Goal: Task Accomplishment & Management: Use online tool/utility

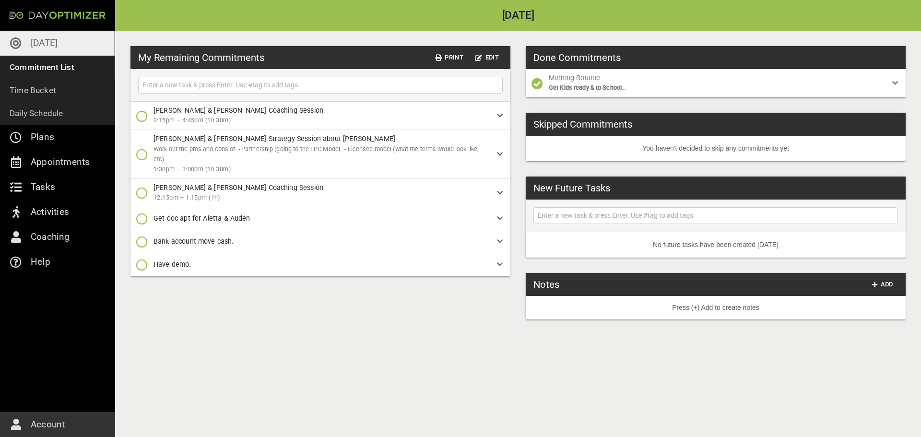
click at [479, 328] on div "My Remaining Commitments Print Edit [PERSON_NAME] & [PERSON_NAME] Coaching Sess…" at bounding box center [518, 234] width 806 height 406
click at [317, 349] on div "My Remaining Commitments Print Edit [PERSON_NAME] & [PERSON_NAME] Coaching Sess…" at bounding box center [518, 234] width 806 height 406
click at [227, 86] on input "text" at bounding box center [320, 85] width 360 height 12
type input "Pay rent"
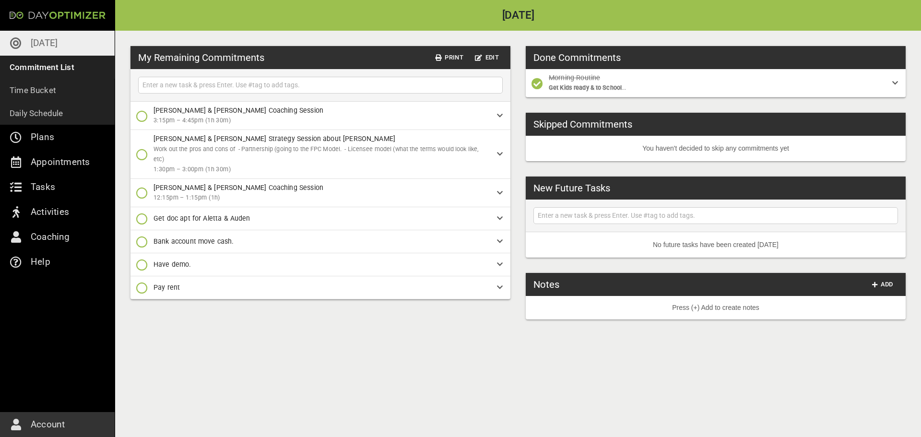
click at [384, 370] on div "My Remaining Commitments Print Edit [PERSON_NAME] & [PERSON_NAME] Coaching Sess…" at bounding box center [518, 234] width 806 height 406
click at [378, 366] on div "My Remaining Commitments Print Edit [PERSON_NAME] & [PERSON_NAME] Coaching Sess…" at bounding box center [518, 234] width 806 height 406
click at [143, 240] on icon "button" at bounding box center [142, 242] width 12 height 12
click at [146, 302] on icon "button" at bounding box center [142, 301] width 12 height 12
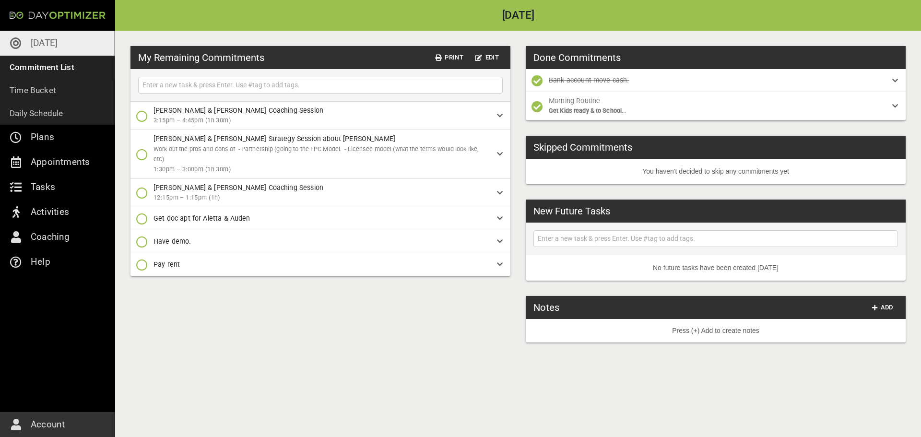
click at [233, 331] on div "My Remaining Commitments Print Edit [PERSON_NAME] & [PERSON_NAME] Coaching Sess…" at bounding box center [518, 234] width 806 height 406
click at [301, 306] on div "My Remaining Commitments Print Edit [PERSON_NAME] & [PERSON_NAME] Coaching Sess…" at bounding box center [518, 234] width 806 height 406
click at [298, 340] on div "My Remaining Commitments Print Edit [PERSON_NAME] & [PERSON_NAME] Coaching Sess…" at bounding box center [518, 234] width 806 height 406
